Goal: Use online tool/utility: Use online tool/utility

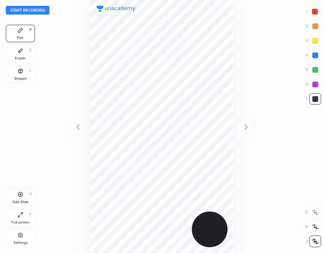
scroll to position [253, 207]
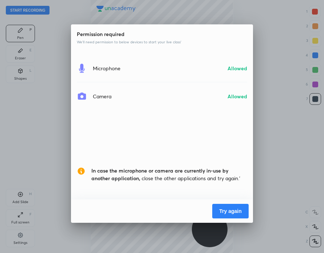
click at [230, 209] on button "Try again" at bounding box center [230, 211] width 36 height 15
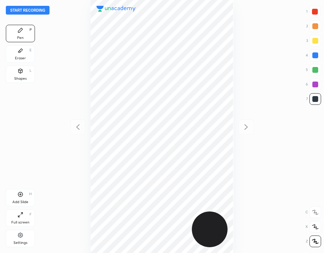
scroll to position [253, 207]
click at [35, 9] on button "Start recording" at bounding box center [28, 10] width 44 height 9
click at [314, 14] on div at bounding box center [315, 12] width 6 height 6
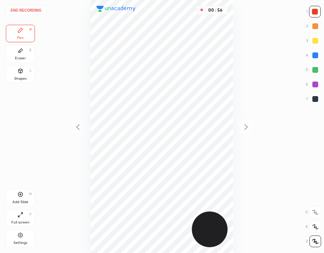
click at [316, 56] on div at bounding box center [315, 55] width 6 height 6
click at [33, 10] on button "End recording" at bounding box center [26, 10] width 40 height 9
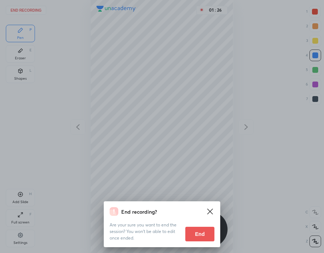
click at [205, 232] on button "End" at bounding box center [199, 234] width 29 height 15
